Goal: Information Seeking & Learning: Learn about a topic

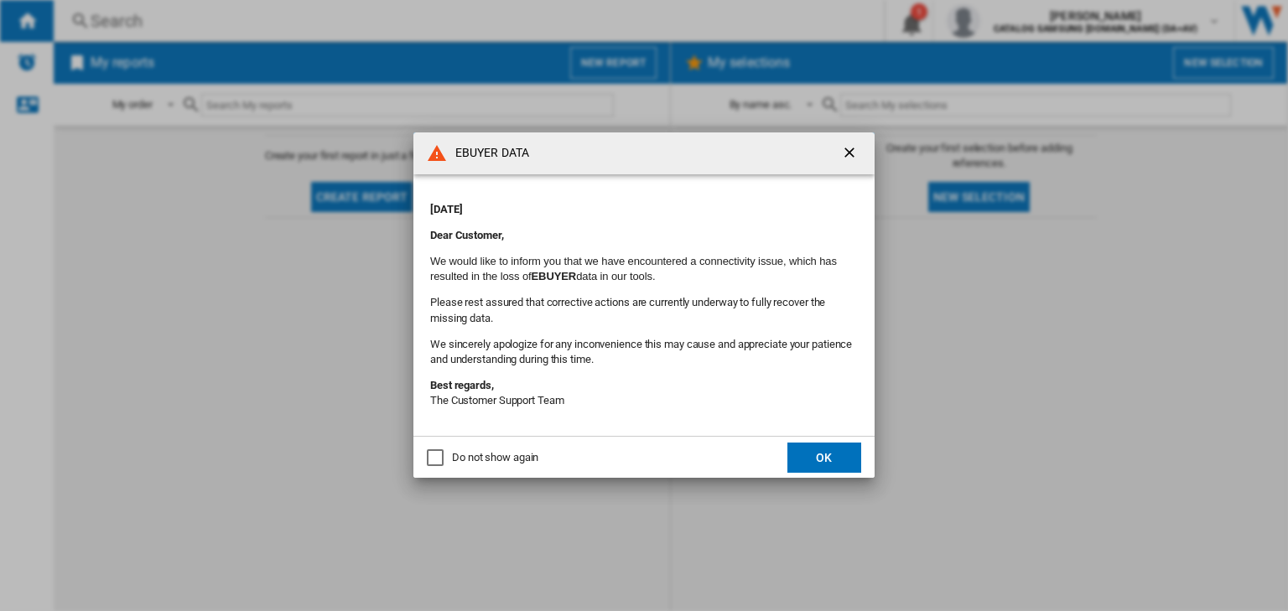
click at [434, 460] on div "Do not show again" at bounding box center [435, 457] width 17 height 17
click at [849, 461] on button "OK" at bounding box center [824, 458] width 74 height 30
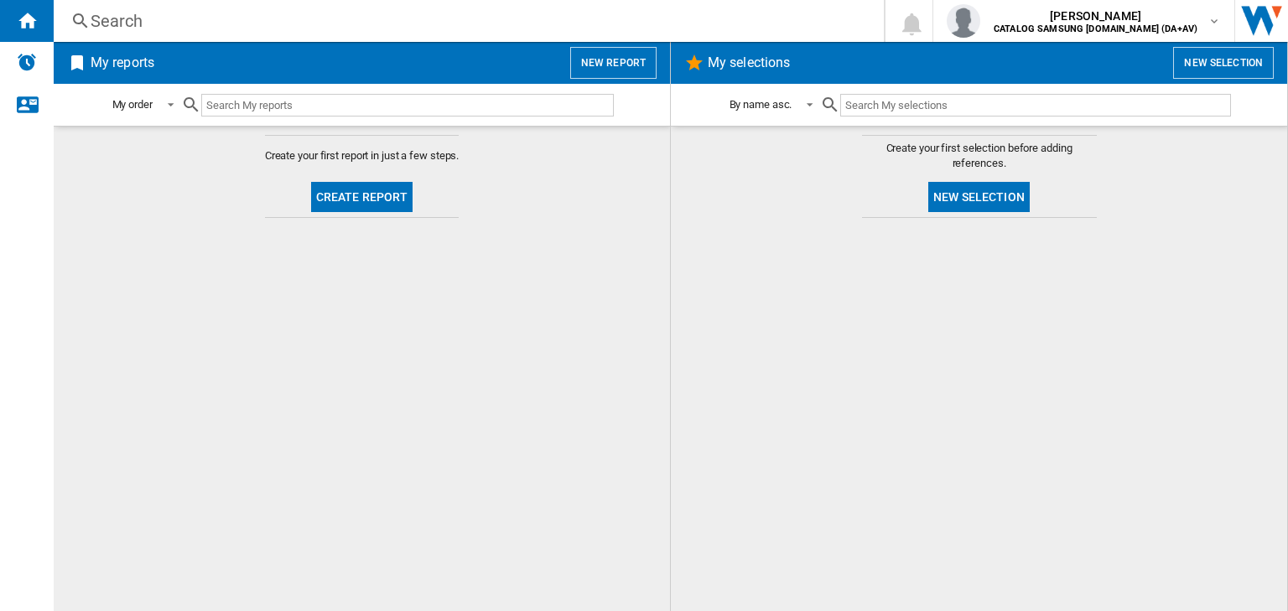
click at [433, 106] on input "text" at bounding box center [407, 105] width 413 height 23
paste input "F4C510WBTN1"
type input "F4C510WBTN1"
click at [78, 20] on ng-md-icon at bounding box center [80, 21] width 20 height 21
click at [121, 13] on div "Search" at bounding box center [466, 20] width 750 height 23
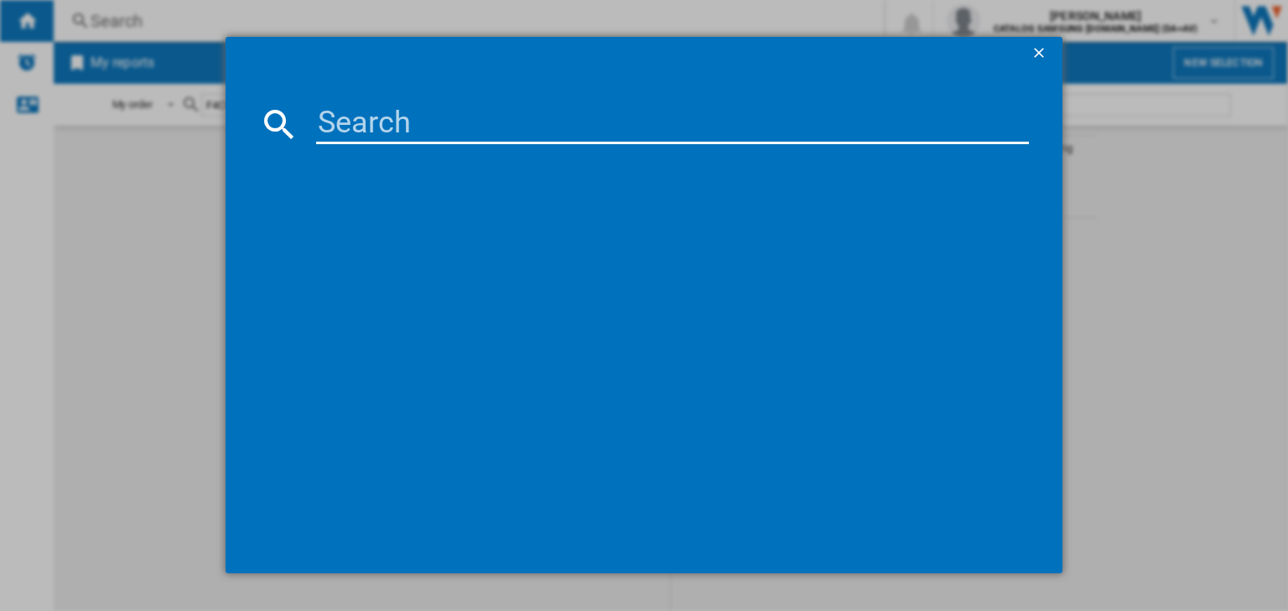
click at [363, 127] on input at bounding box center [672, 124] width 713 height 40
paste input "F4C510WBTN1"
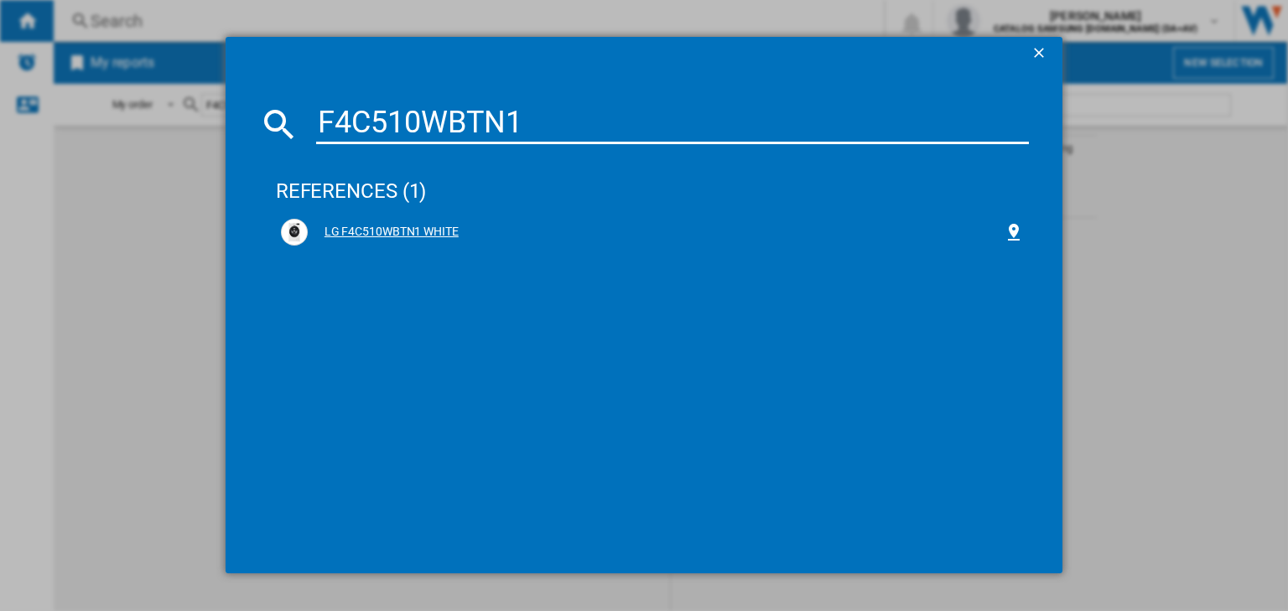
type input "F4C510WBTN1"
click at [439, 228] on div "LG F4C510WBTN1 WHITE" at bounding box center [656, 232] width 696 height 17
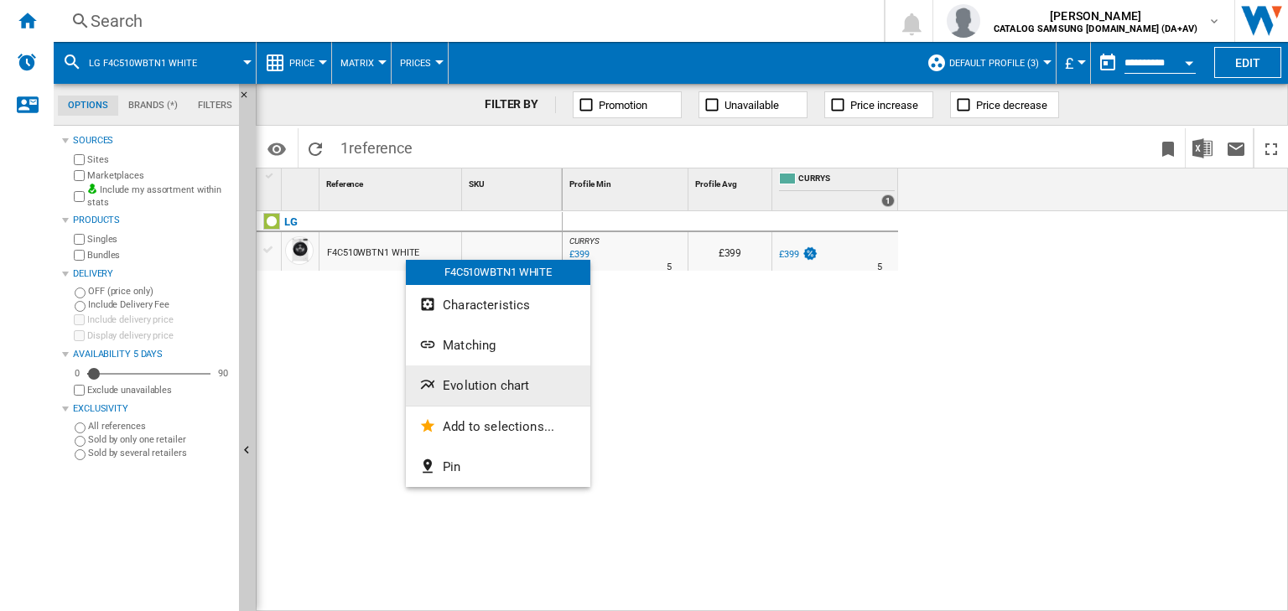
click at [483, 384] on span "Evolution chart" at bounding box center [486, 385] width 86 height 15
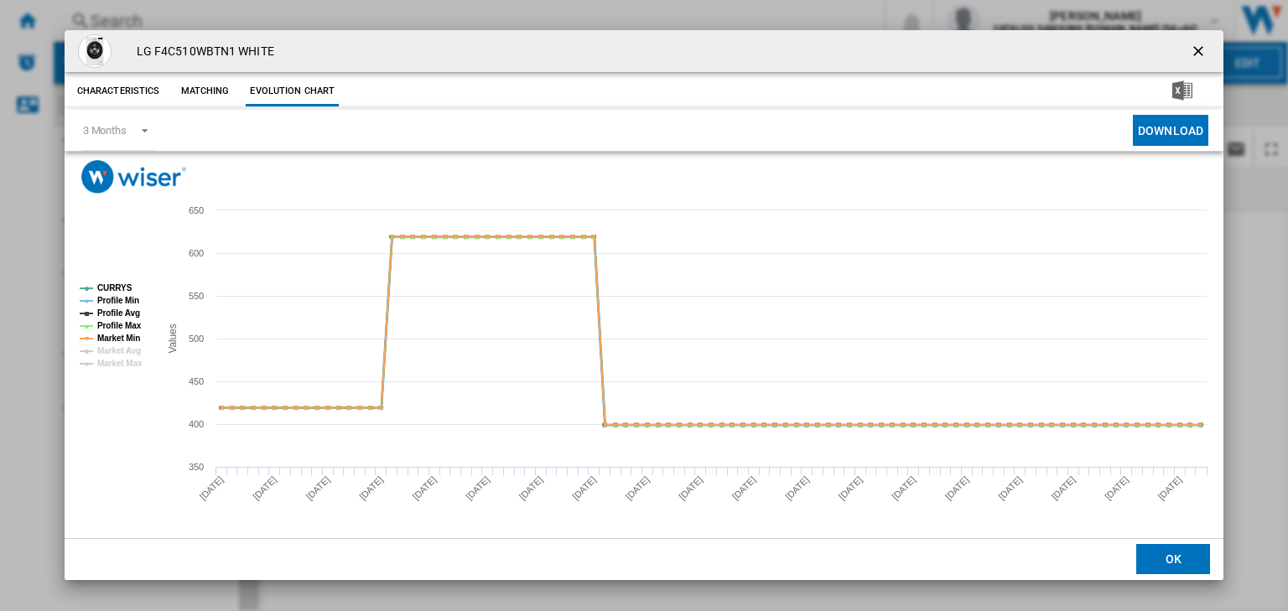
click at [117, 298] on tspan "Profile Min" at bounding box center [118, 300] width 42 height 9
click at [121, 312] on tspan "Profile Avg" at bounding box center [118, 313] width 43 height 9
drag, startPoint x: 127, startPoint y: 325, endPoint x: 123, endPoint y: 335, distance: 9.8
click at [126, 325] on tspan "Profile Max" at bounding box center [119, 325] width 44 height 9
click at [120, 336] on tspan "Market Min" at bounding box center [118, 338] width 43 height 9
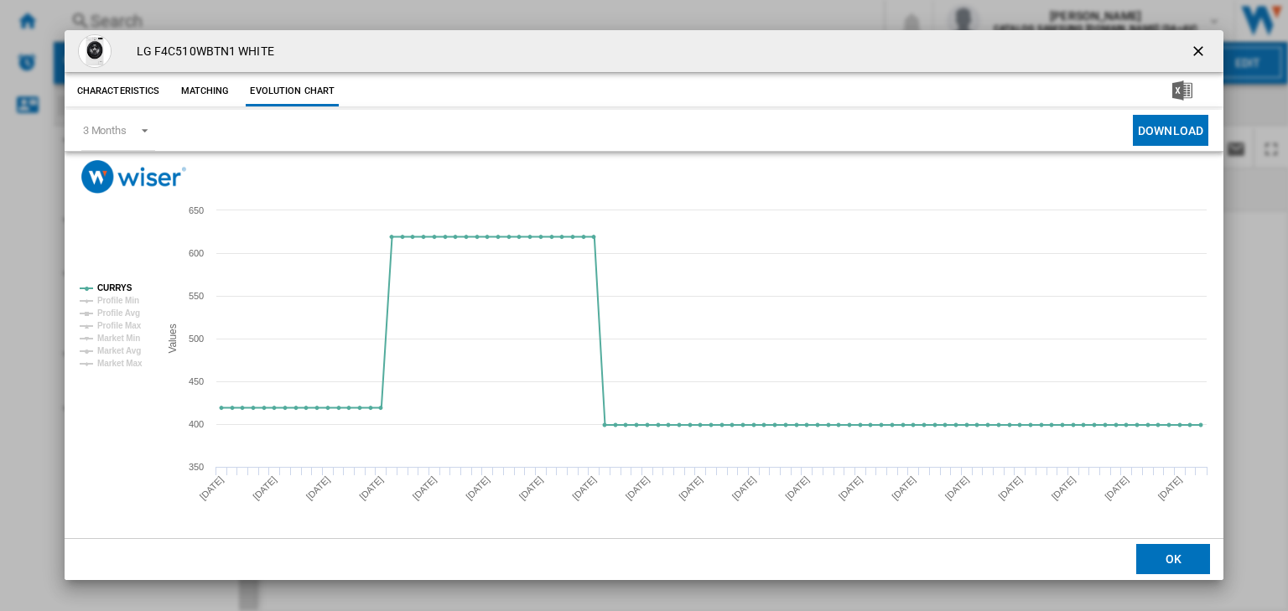
click at [120, 336] on tspan "Market Min" at bounding box center [118, 338] width 43 height 9
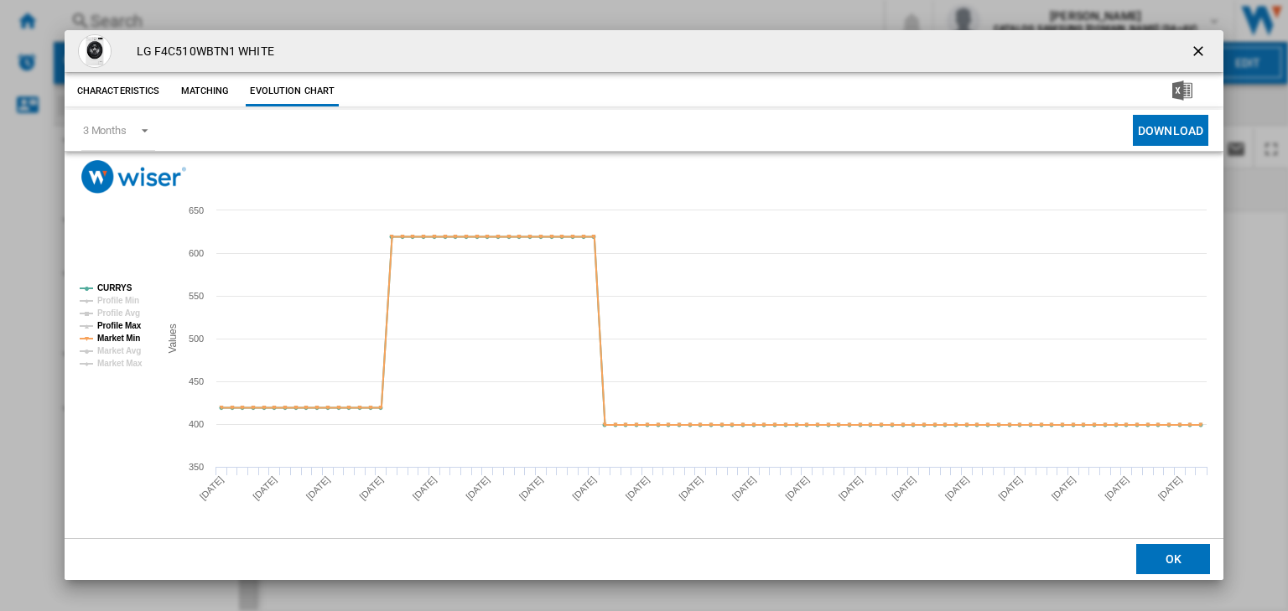
click at [121, 327] on tspan "Profile Max" at bounding box center [119, 325] width 44 height 9
drag, startPoint x: 122, startPoint y: 310, endPoint x: 125, endPoint y: 299, distance: 11.2
click at [122, 311] on tspan "Profile Avg" at bounding box center [118, 313] width 43 height 9
click at [125, 298] on tspan "Profile Min" at bounding box center [118, 300] width 42 height 9
click at [138, 132] on span "Product popup" at bounding box center [140, 129] width 20 height 15
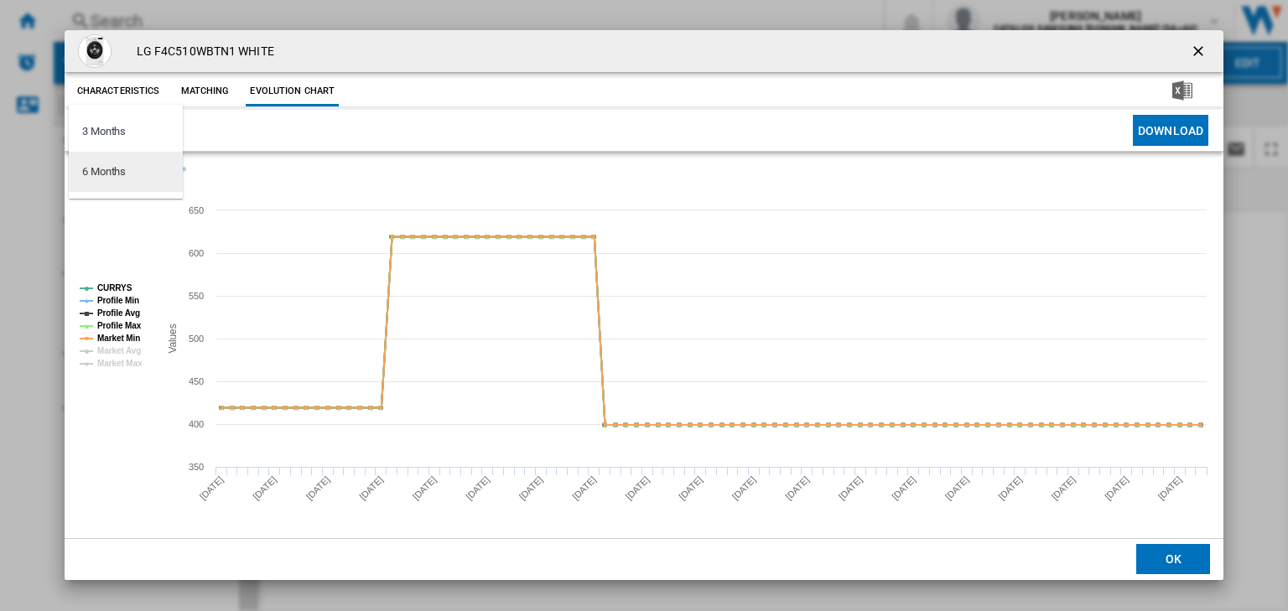
click at [117, 168] on div "6 Months" at bounding box center [104, 171] width 44 height 15
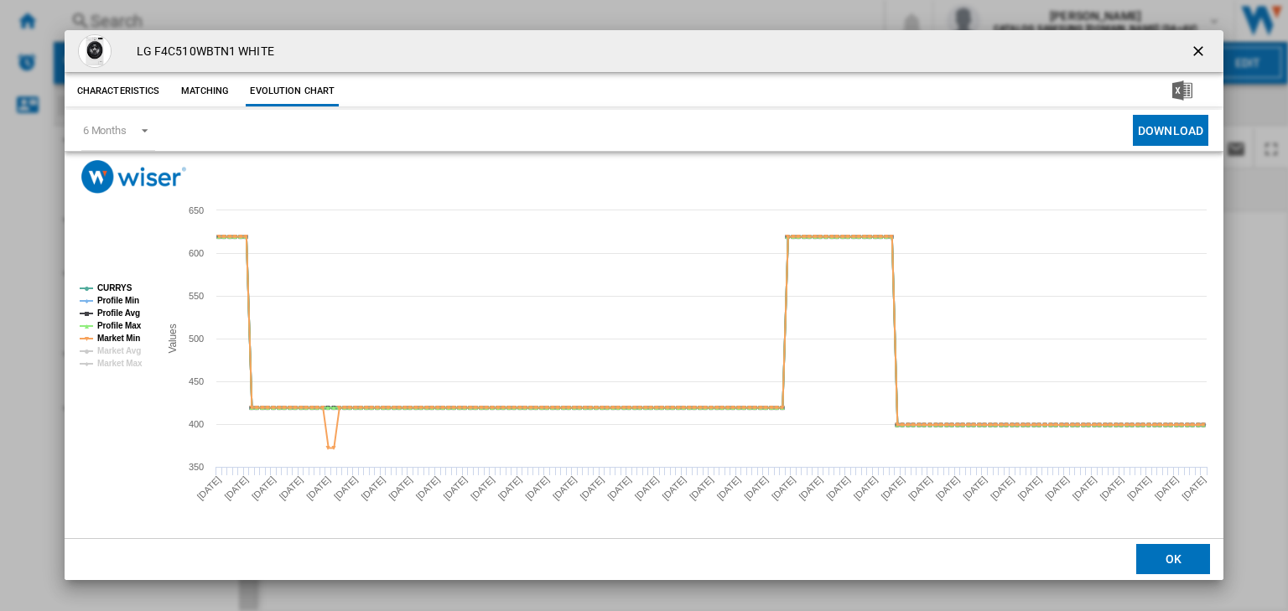
click at [1200, 52] on ng-md-icon "getI18NText('BUTTONS.CLOSE_DIALOG')" at bounding box center [1200, 53] width 20 height 20
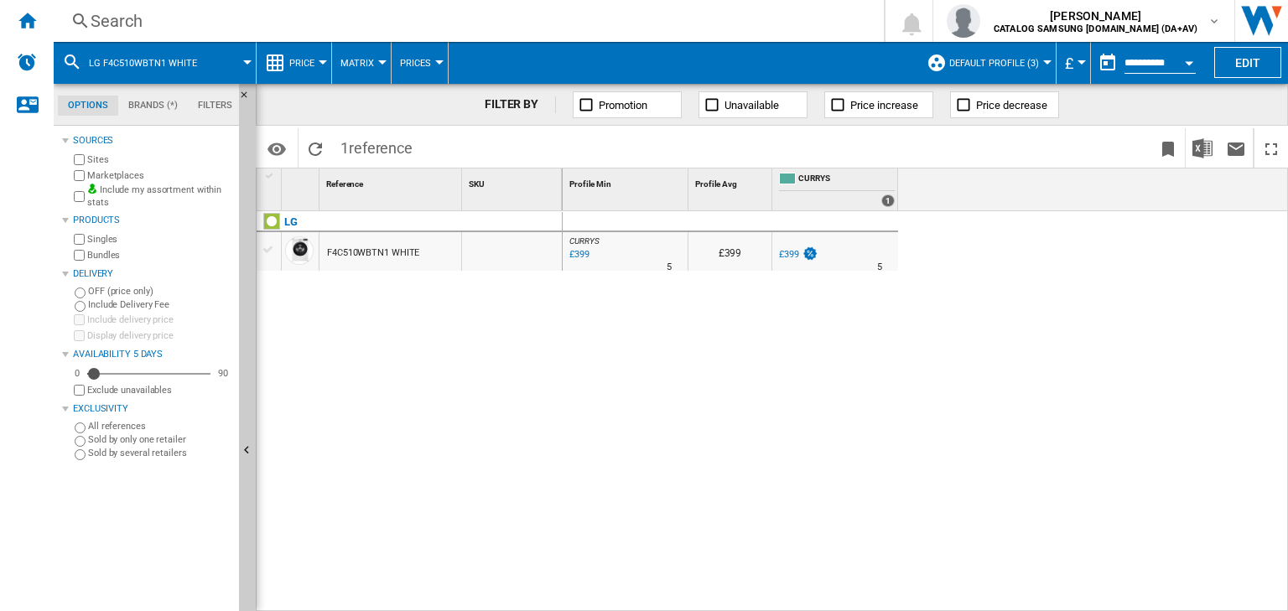
click at [90, 13] on ng-md-icon at bounding box center [80, 21] width 20 height 21
click at [94, 20] on div "Search" at bounding box center [466, 20] width 750 height 23
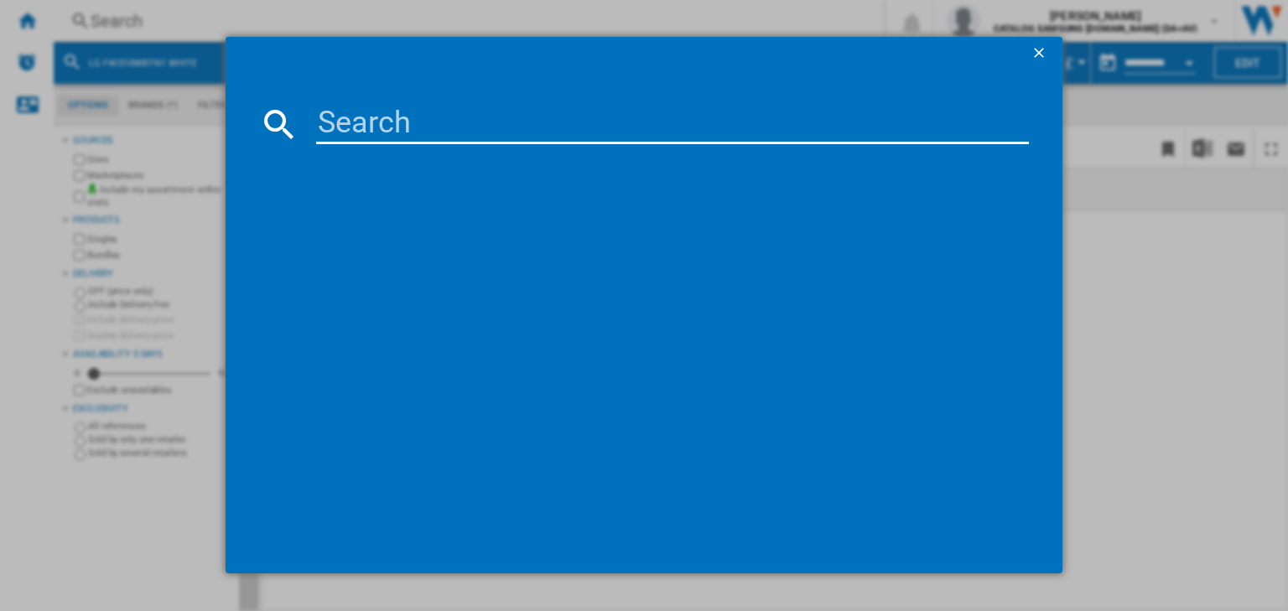
click at [429, 128] on input at bounding box center [672, 124] width 713 height 40
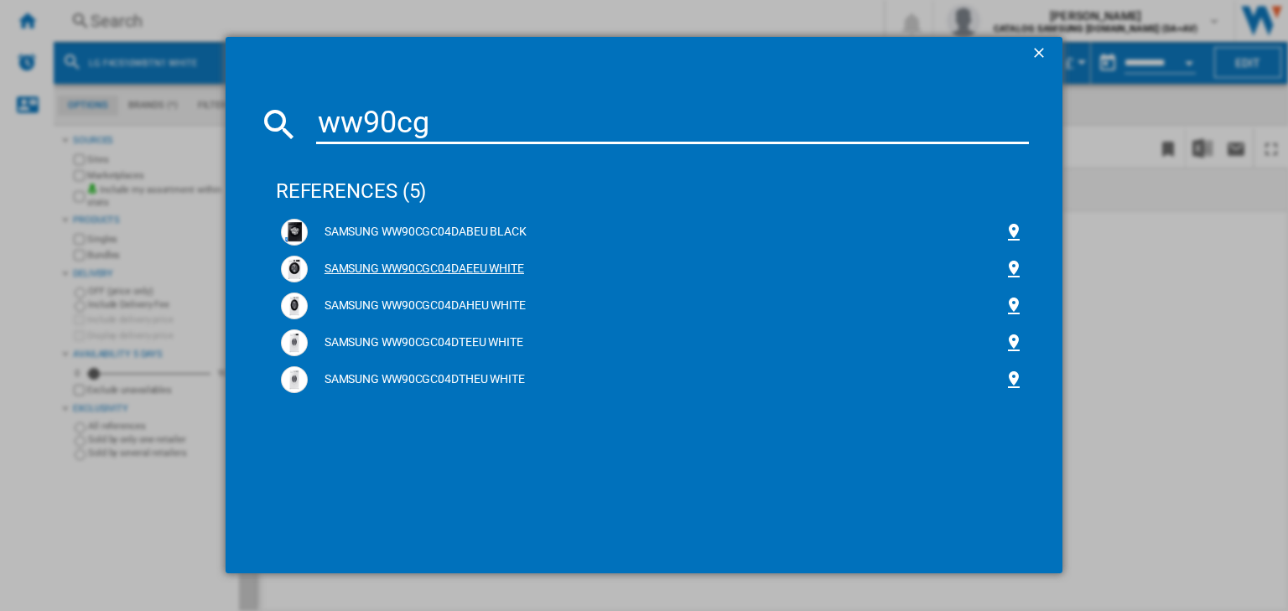
type input "ww90cg"
click at [472, 273] on div "SAMSUNG WW90CGC04DAEEU WHITE" at bounding box center [656, 269] width 696 height 17
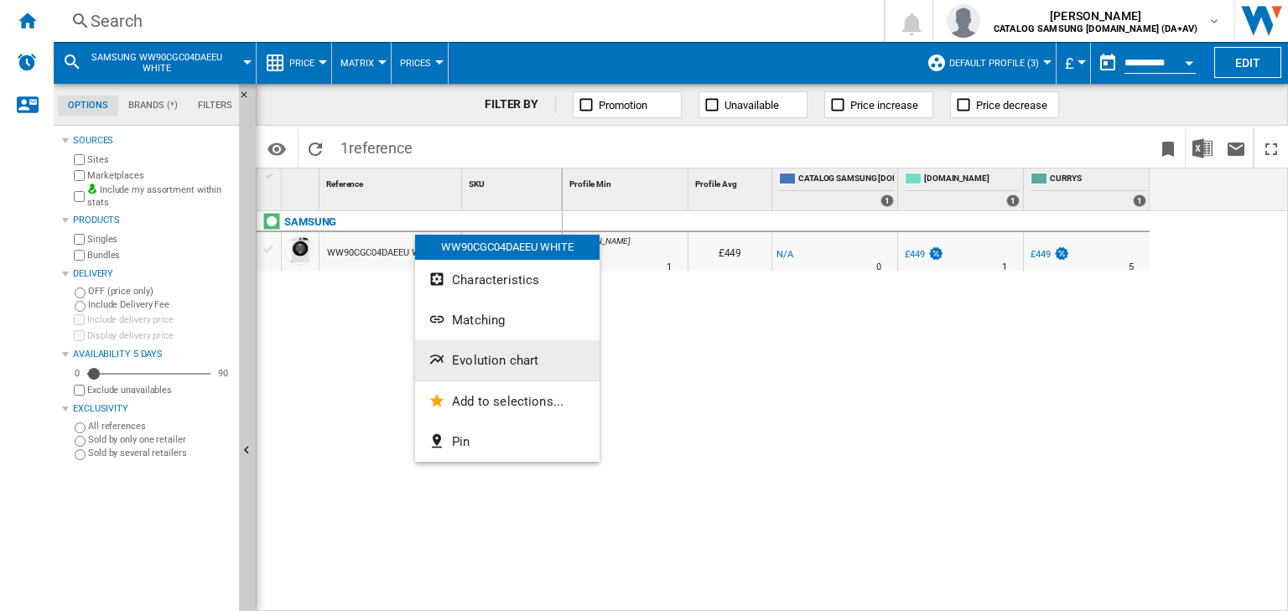
click at [472, 355] on span "Evolution chart" at bounding box center [495, 360] width 86 height 15
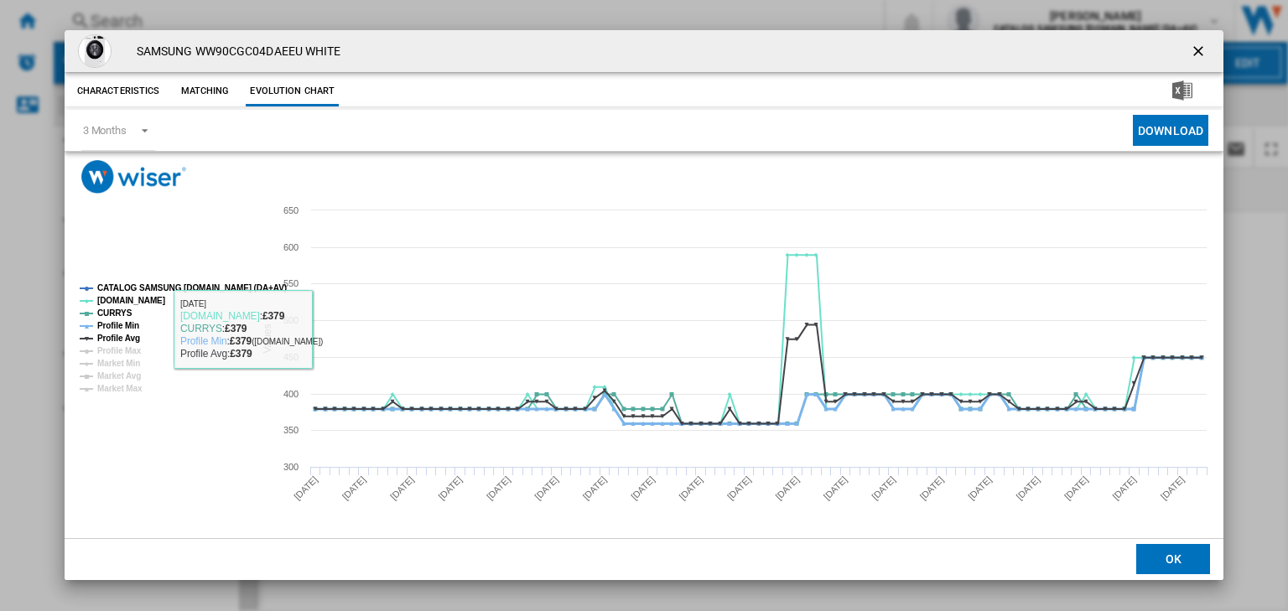
click at [104, 325] on tspan "Profile Min" at bounding box center [118, 325] width 42 height 9
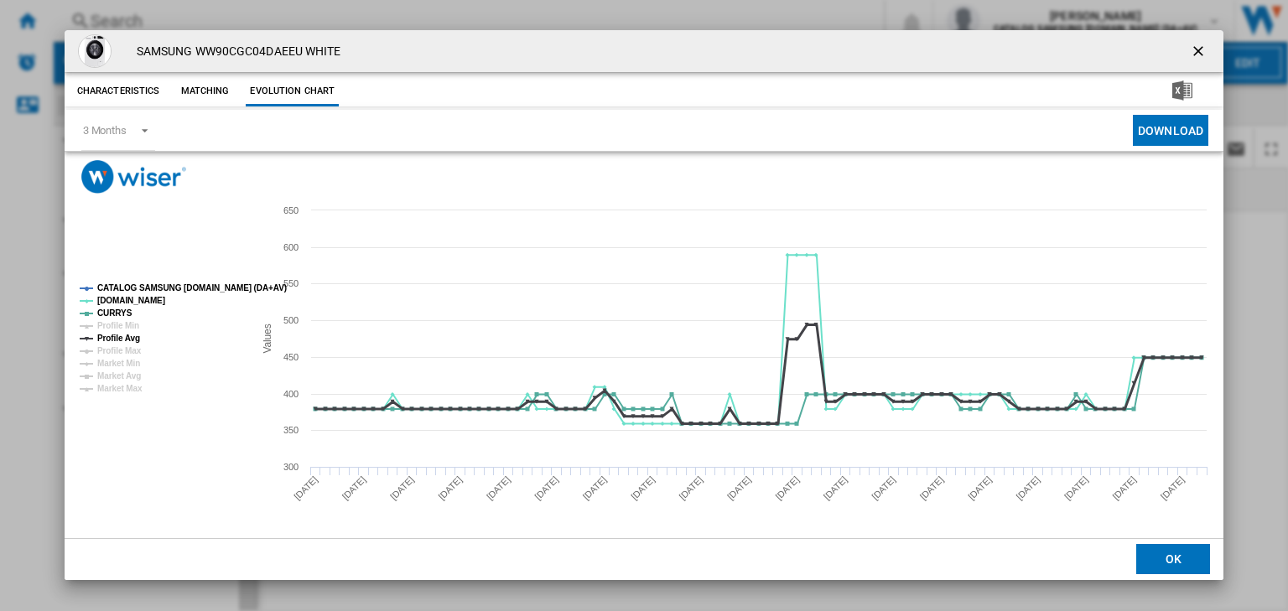
click at [107, 337] on tspan "Profile Avg" at bounding box center [118, 338] width 43 height 9
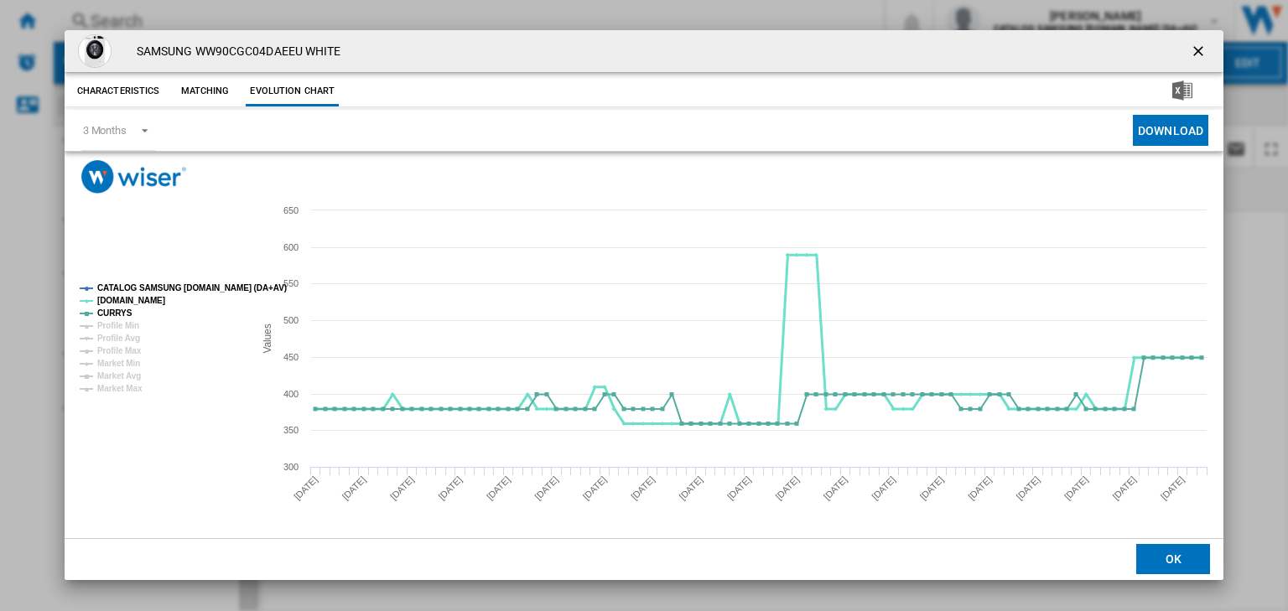
click at [111, 299] on tspan "[DOMAIN_NAME]" at bounding box center [131, 300] width 68 height 9
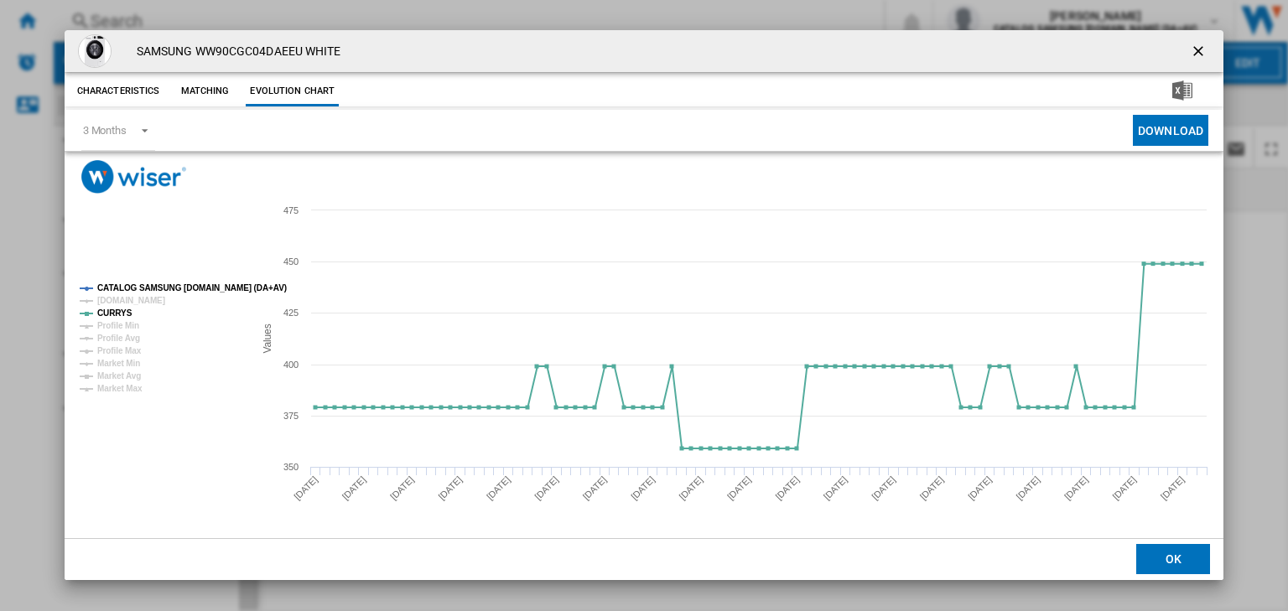
click at [126, 286] on tspan "CATALOG SAMSUNG [DOMAIN_NAME] (DA+AV)" at bounding box center [192, 287] width 190 height 9
click at [138, 125] on span "Product popup" at bounding box center [140, 129] width 20 height 15
click at [122, 161] on md-option "6 Months" at bounding box center [126, 172] width 114 height 40
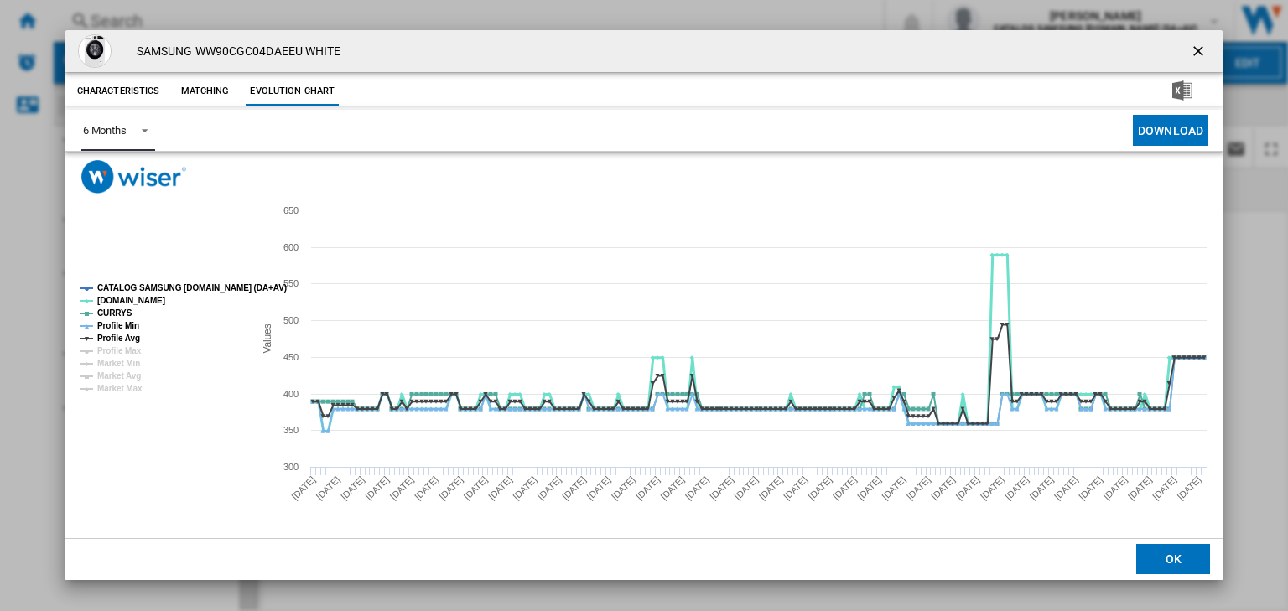
click at [127, 296] on tspan "[DOMAIN_NAME]" at bounding box center [131, 300] width 68 height 9
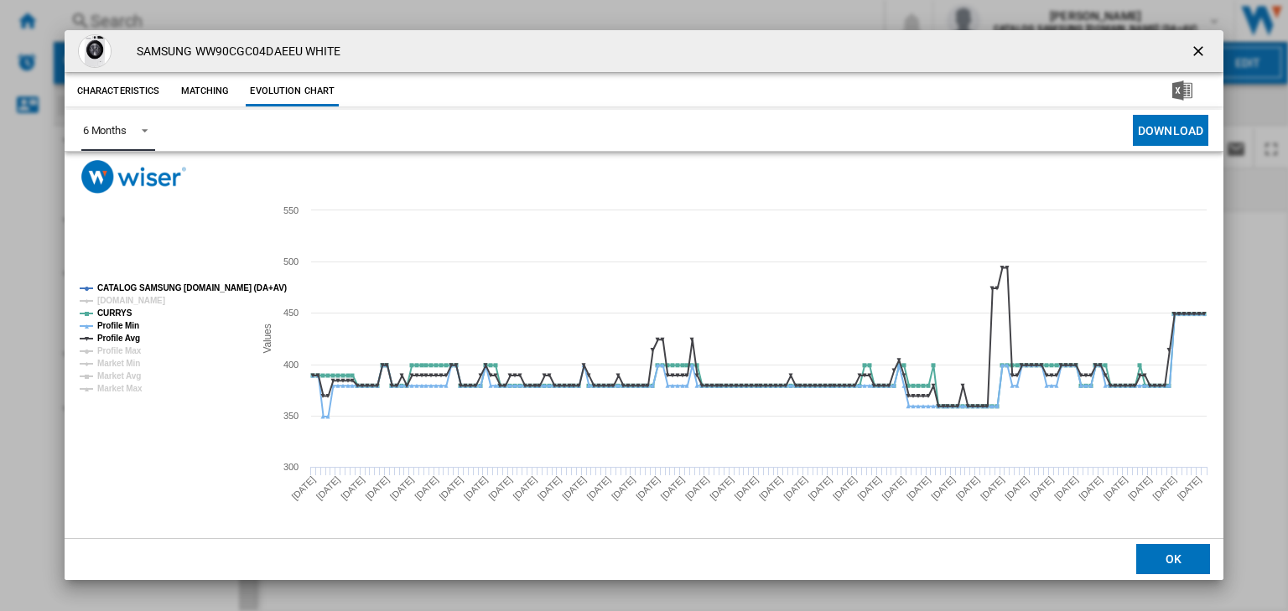
click at [147, 284] on tspan "CATALOG SAMSUNG [DOMAIN_NAME] (DA+AV)" at bounding box center [192, 287] width 190 height 9
click at [123, 325] on tspan "Profile Min" at bounding box center [118, 325] width 42 height 9
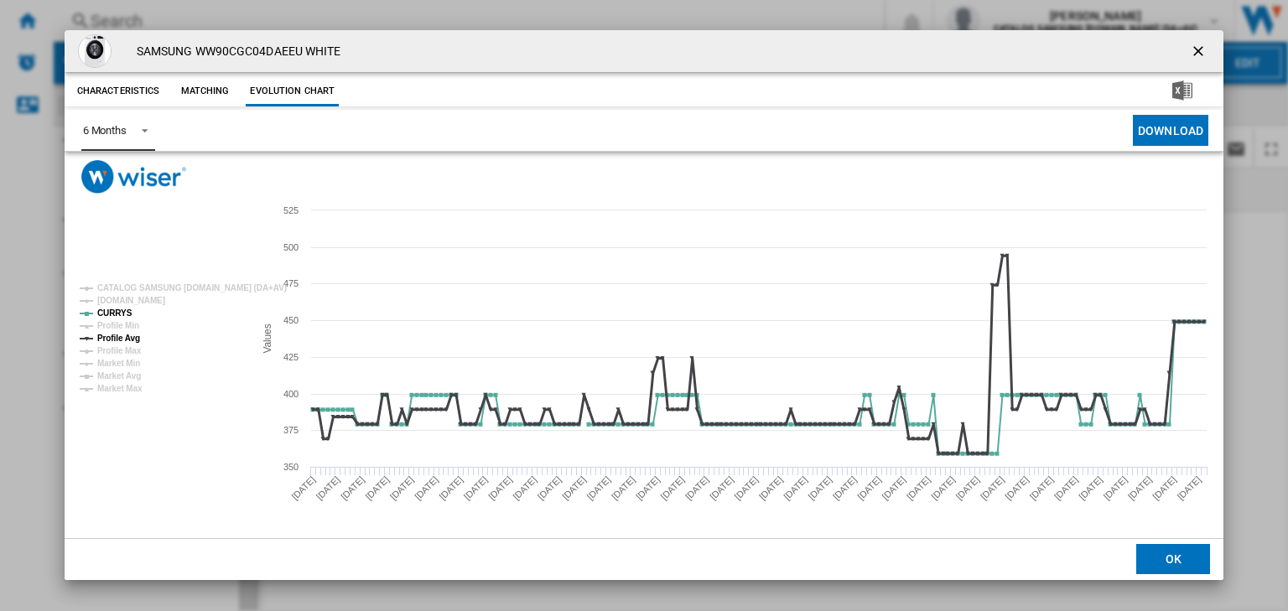
click at [121, 334] on tspan "Profile Avg" at bounding box center [118, 338] width 43 height 9
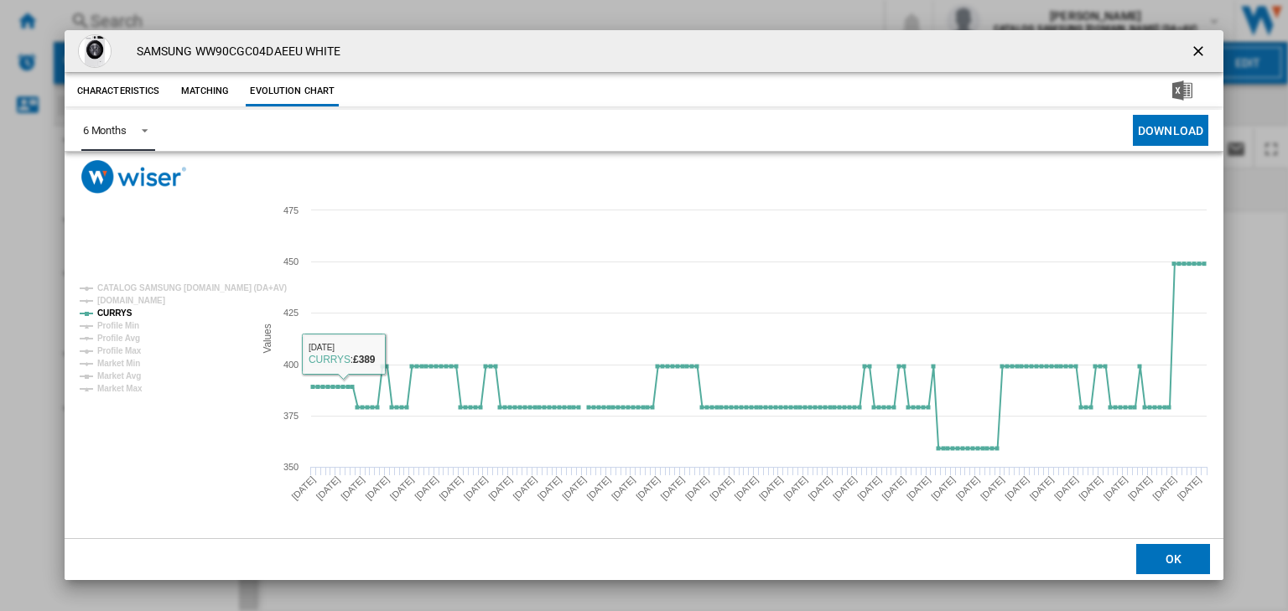
click at [92, 299] on rect "Product popup" at bounding box center [160, 339] width 174 height 122
click at [111, 299] on tspan "[DOMAIN_NAME]" at bounding box center [131, 300] width 68 height 9
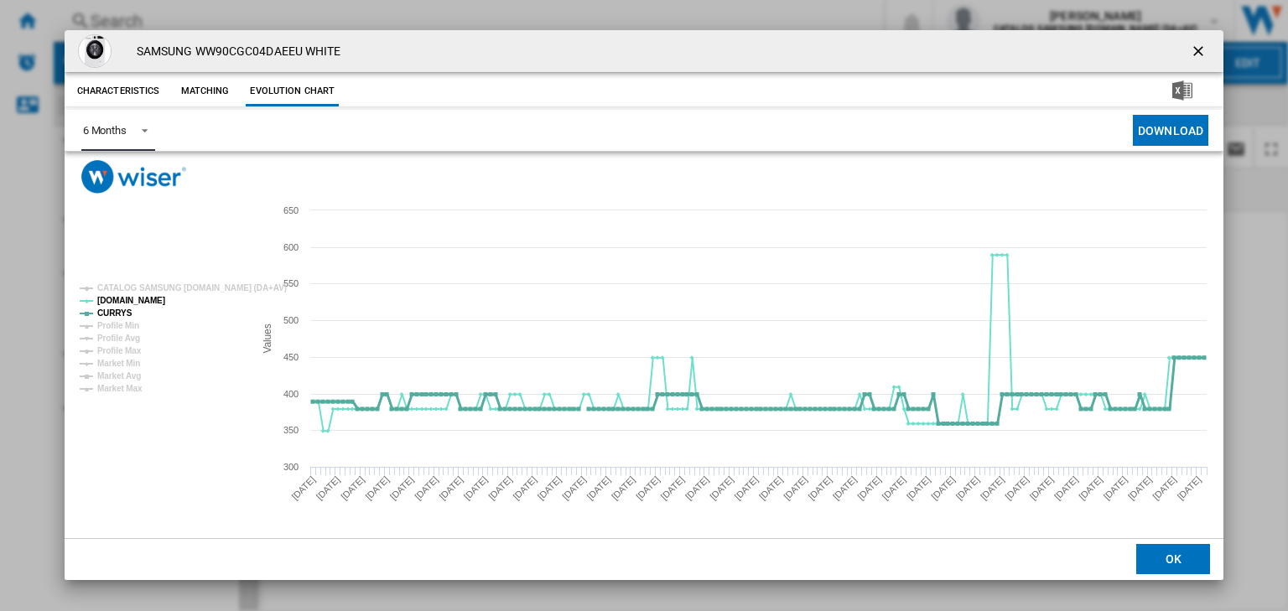
click at [111, 309] on tspan "CURRYS" at bounding box center [114, 313] width 35 height 9
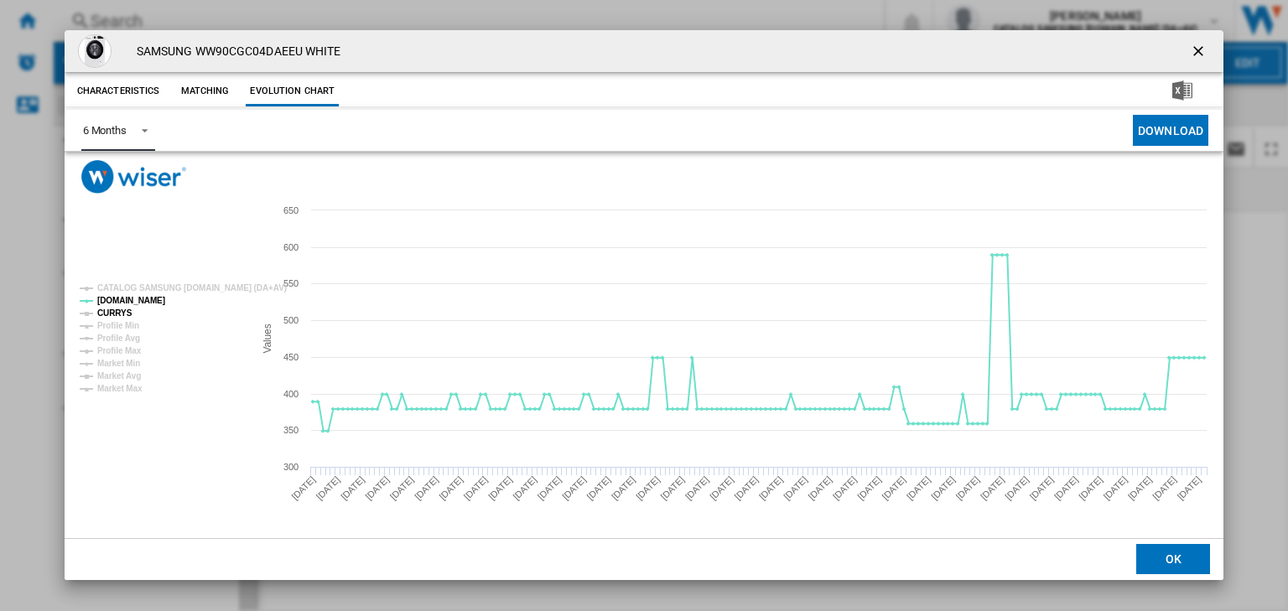
click at [106, 310] on tspan "CURRYS" at bounding box center [114, 313] width 35 height 9
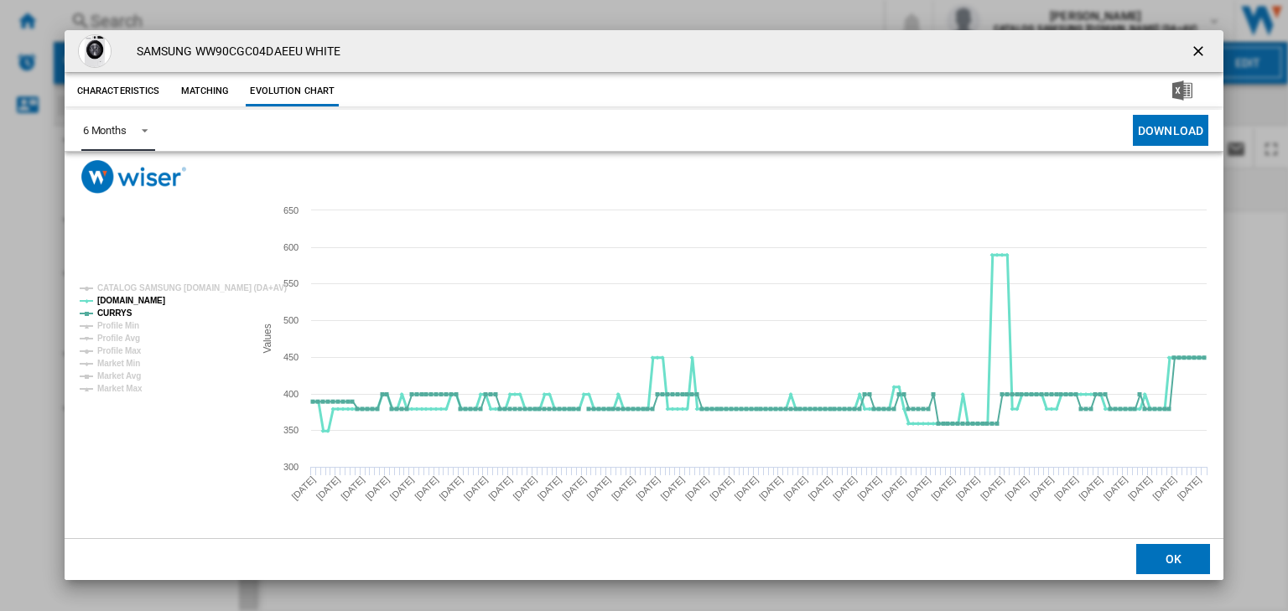
click at [112, 301] on tspan "[DOMAIN_NAME]" at bounding box center [131, 300] width 68 height 9
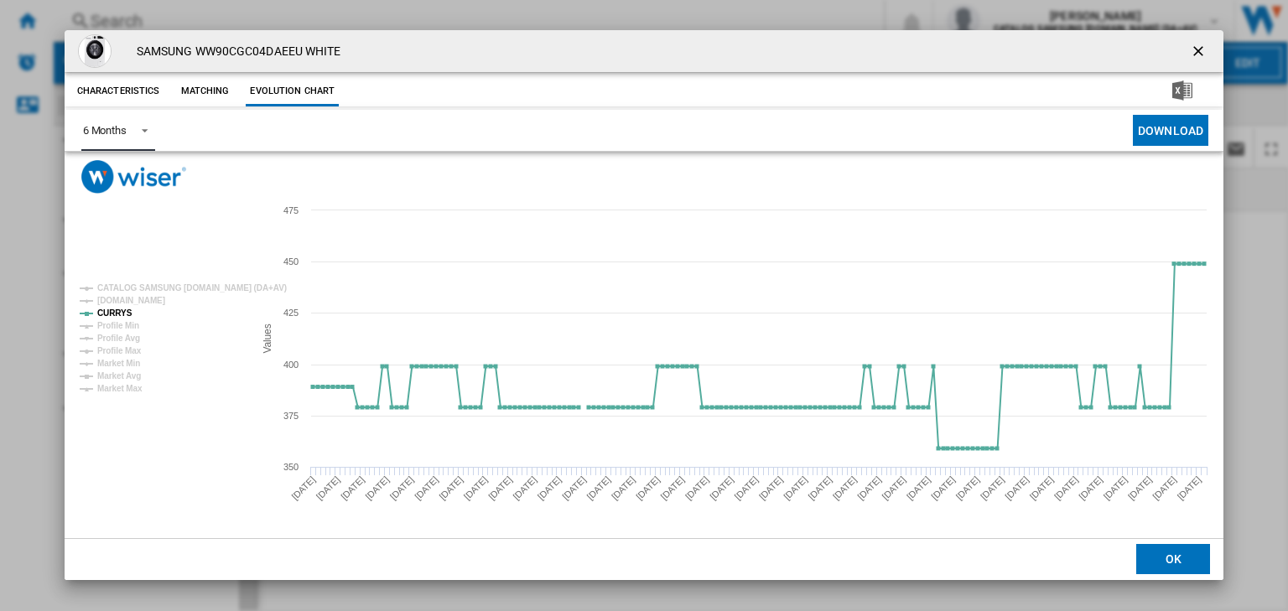
click at [148, 127] on span "Product popup" at bounding box center [140, 129] width 20 height 15
click at [134, 93] on md-option "3 Months" at bounding box center [126, 91] width 114 height 40
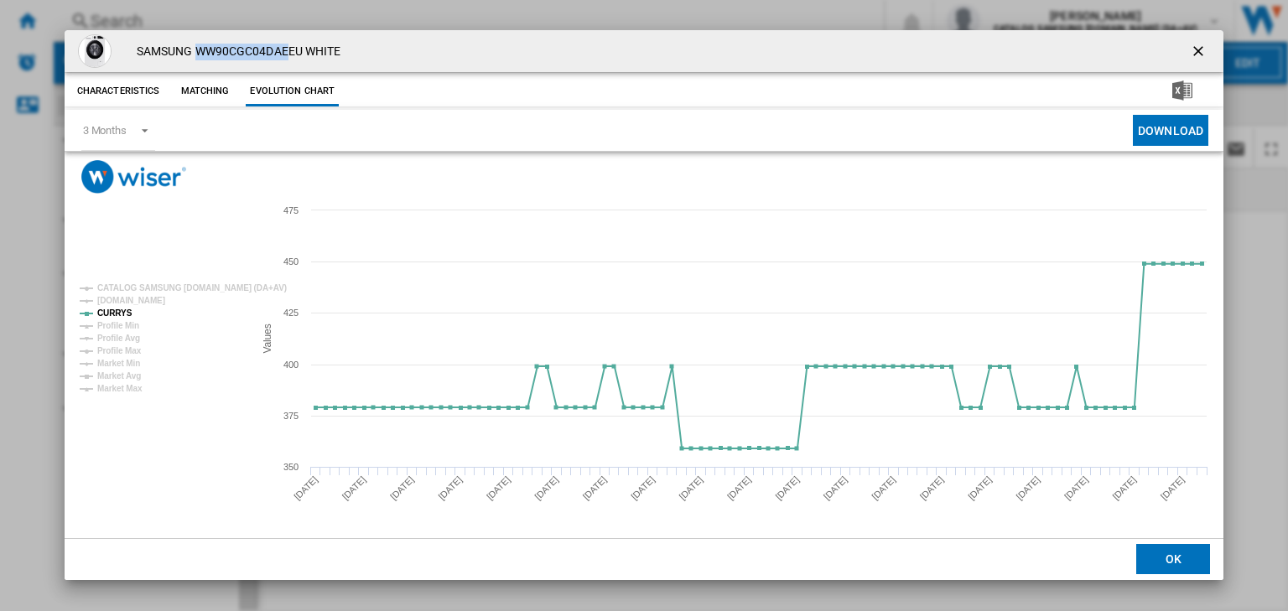
drag, startPoint x: 195, startPoint y: 51, endPoint x: 288, endPoint y: 49, distance: 92.3
click at [288, 49] on h4 "SAMSUNG WW90CGC04DAEEU WHITE" at bounding box center [234, 52] width 213 height 17
copy h4 "WW90CGC04DAE"
click at [1197, 49] on ng-md-icon "getI18NText('BUTTONS.CLOSE_DIALOG')" at bounding box center [1200, 53] width 20 height 20
